Goal: Task Accomplishment & Management: Manage account settings

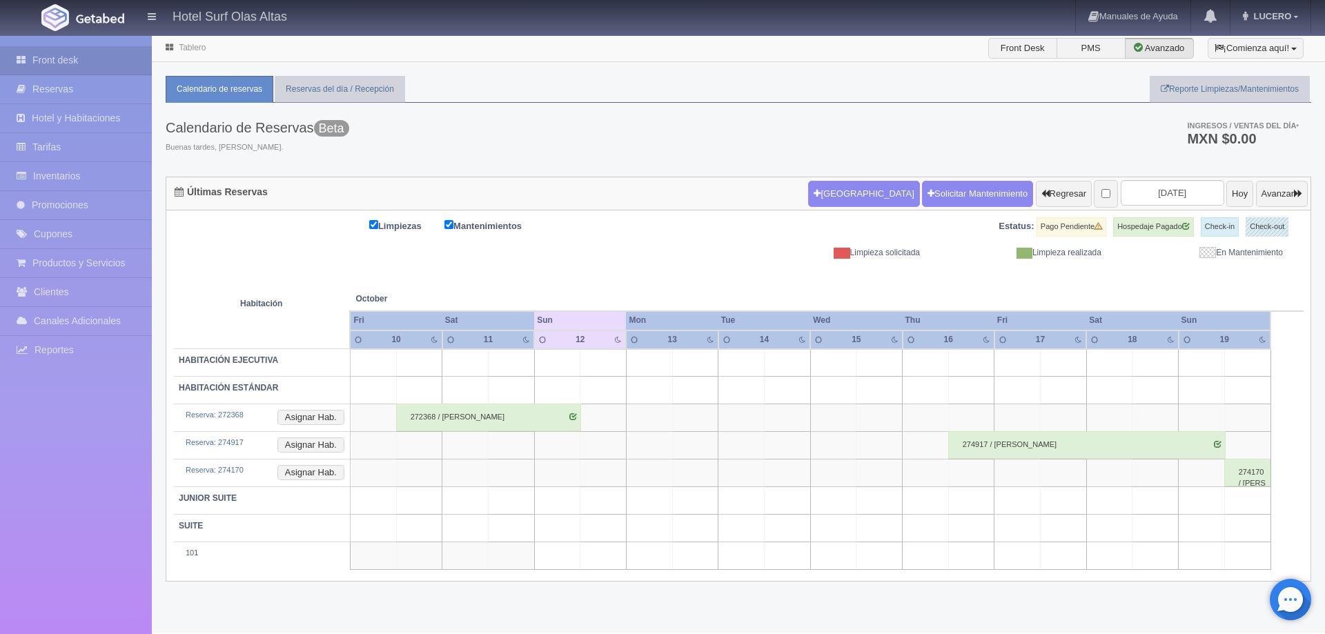
click at [1182, 446] on div "274917 / [PERSON_NAME]" at bounding box center [1086, 445] width 277 height 28
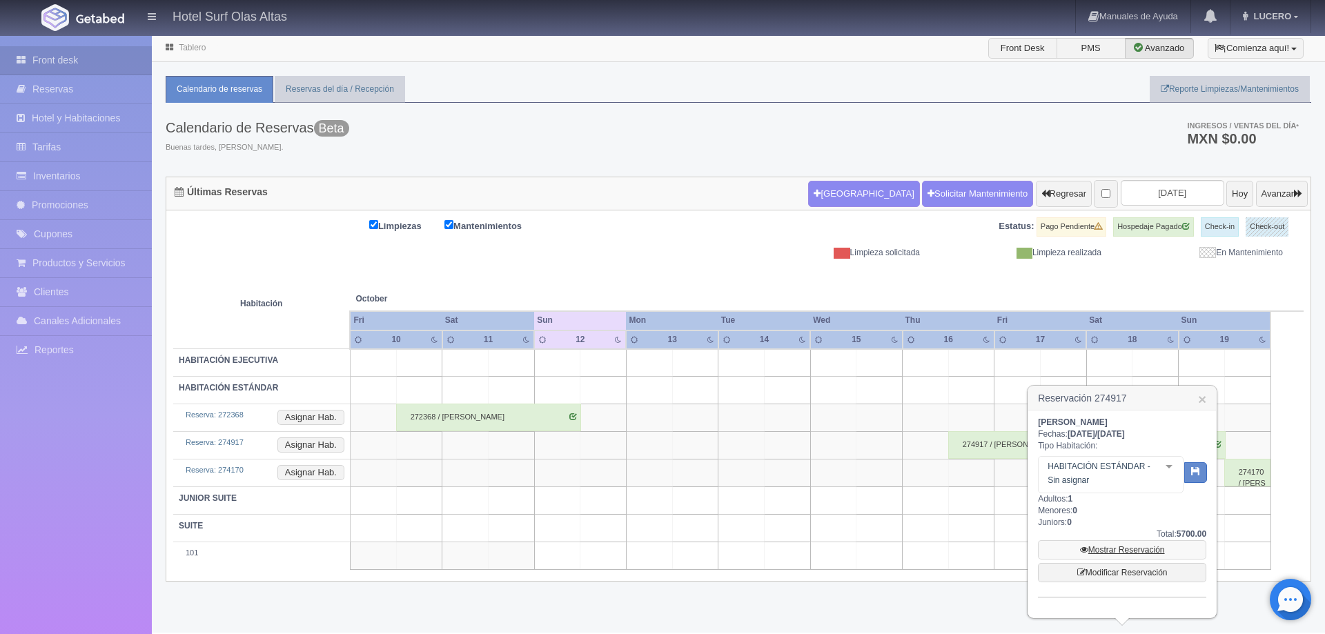
click at [1135, 547] on link "Mostrar Reservación" at bounding box center [1122, 549] width 168 height 19
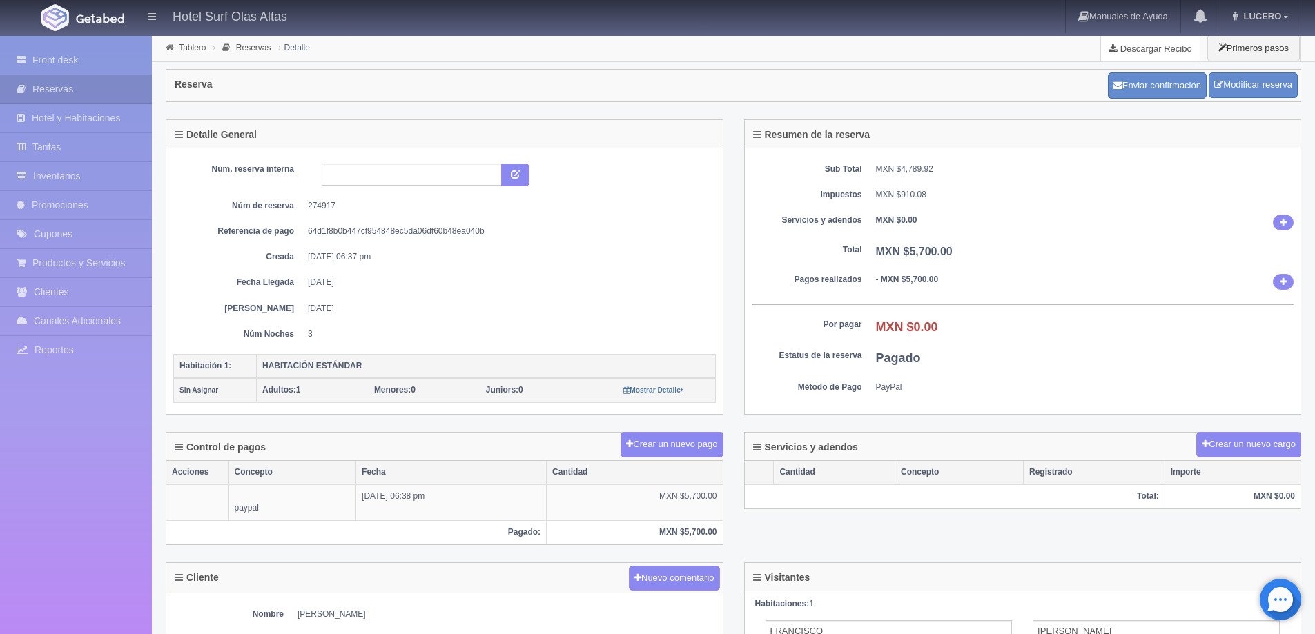
click at [1139, 52] on link "Descargar Recibo" at bounding box center [1150, 49] width 99 height 28
click at [665, 386] on link "Mostrar Detalle" at bounding box center [653, 390] width 60 height 10
